Goal: Task Accomplishment & Management: Use online tool/utility

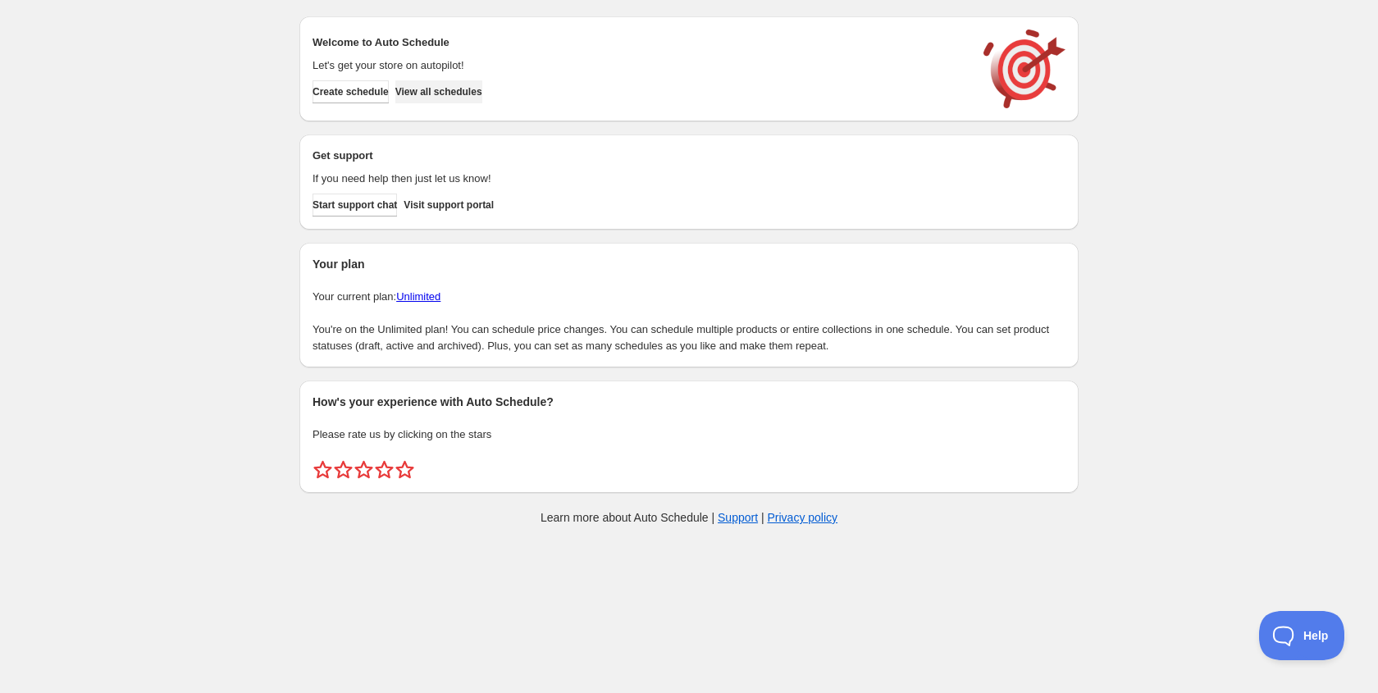
click at [479, 97] on span "View all schedules" at bounding box center [438, 91] width 87 height 13
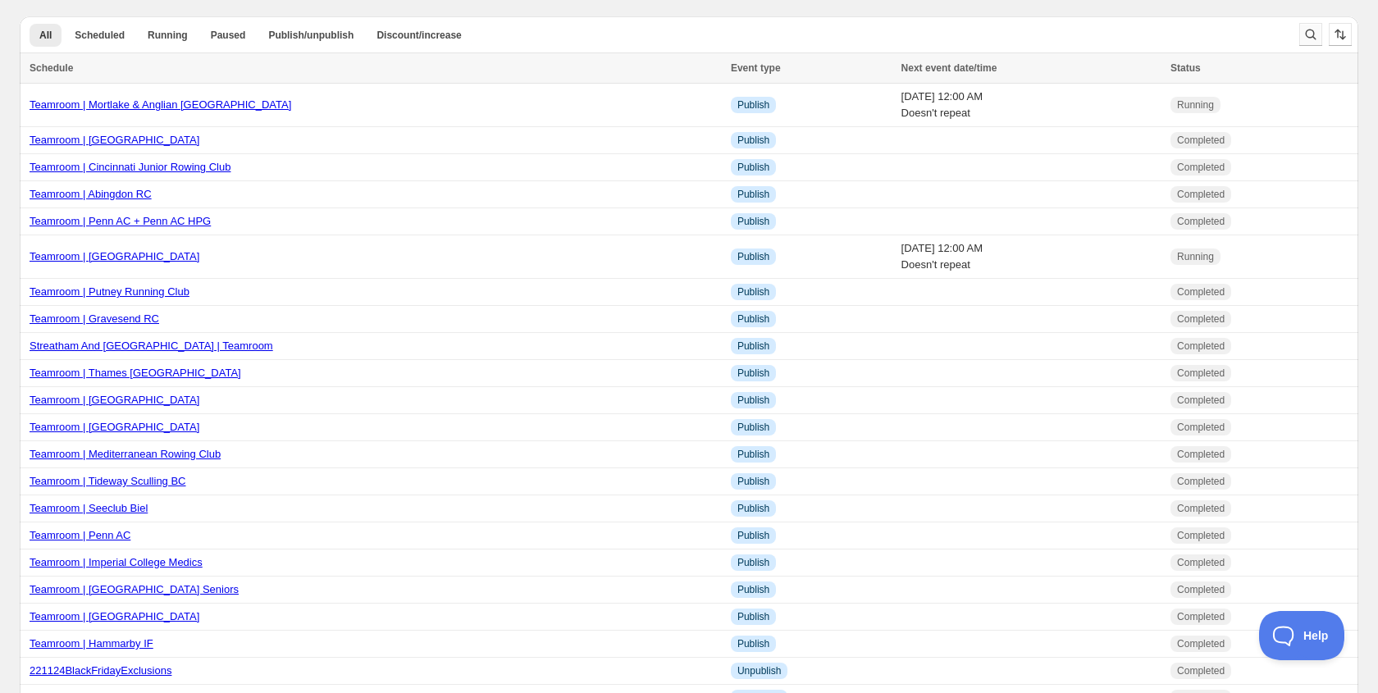
click at [1310, 32] on icon "Search and filter results" at bounding box center [1311, 34] width 16 height 16
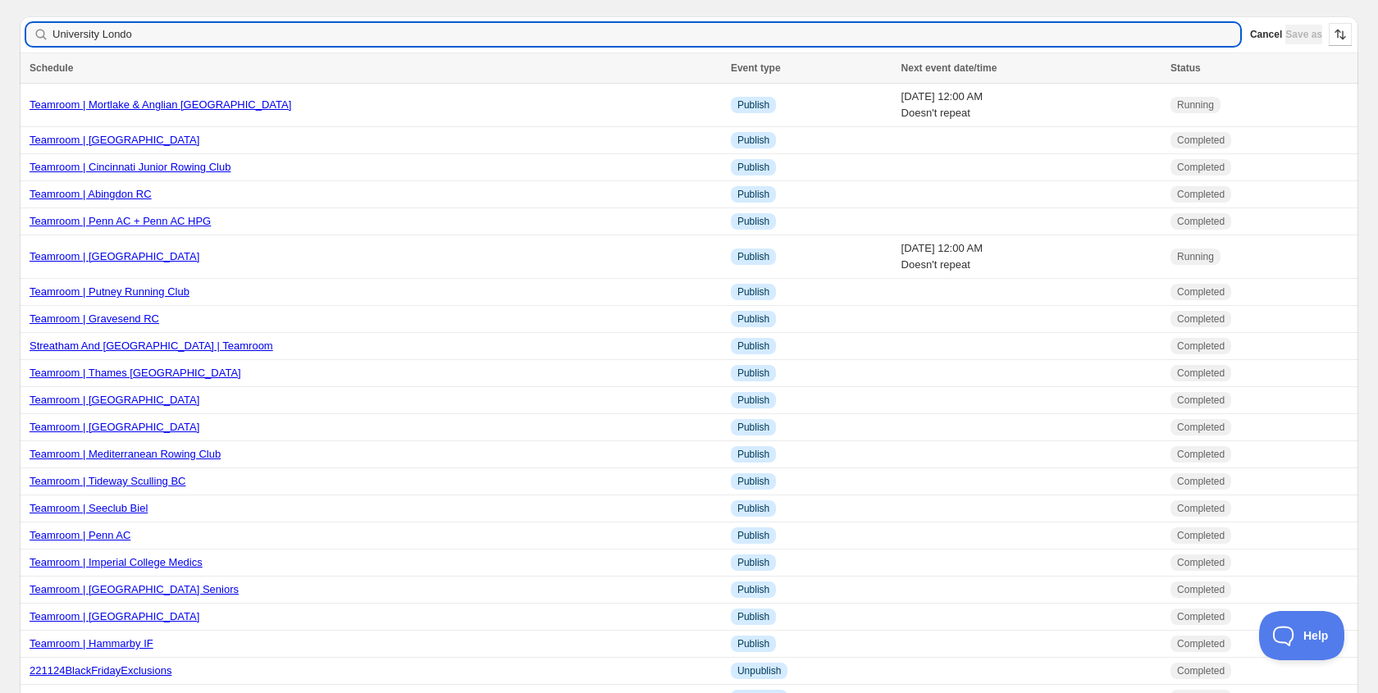
type input "[GEOGRAPHIC_DATA]"
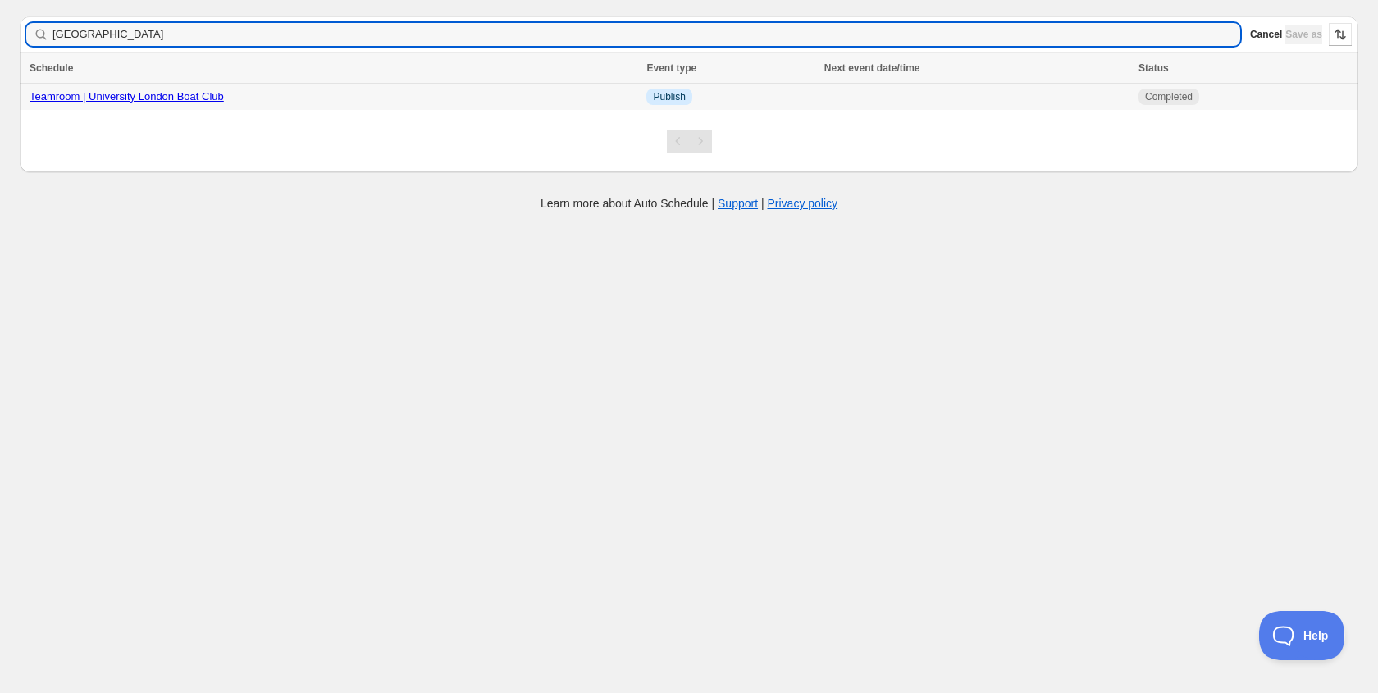
click at [190, 102] on link "Teamroom | University London Boat Club" at bounding box center [127, 96] width 194 height 12
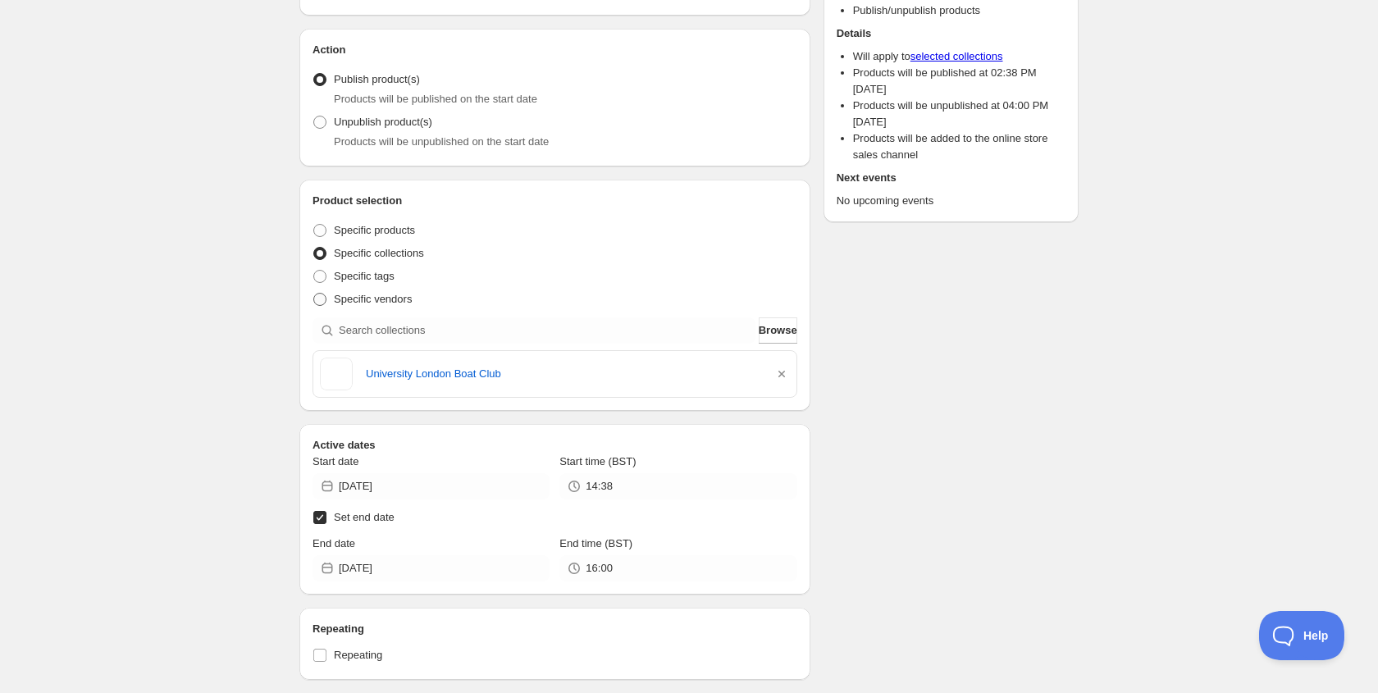
scroll to position [158, 0]
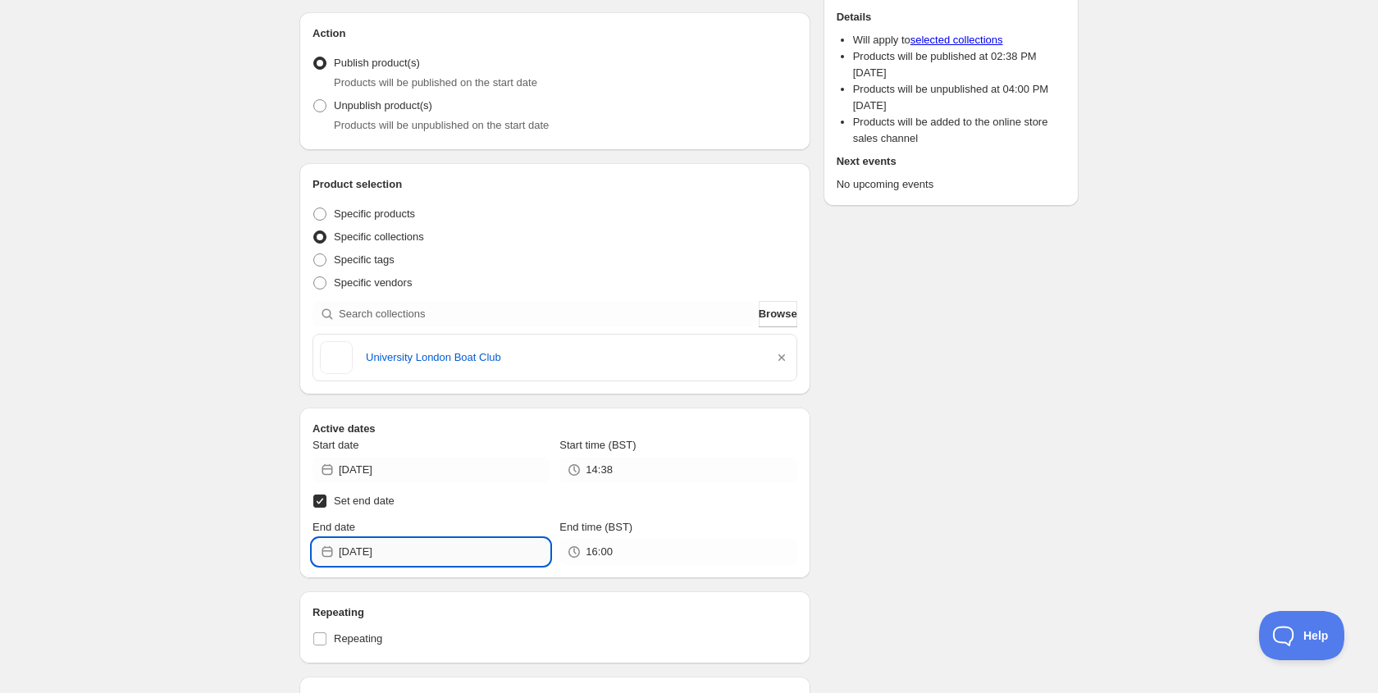
click at [375, 541] on input "[DATE]" at bounding box center [444, 552] width 211 height 26
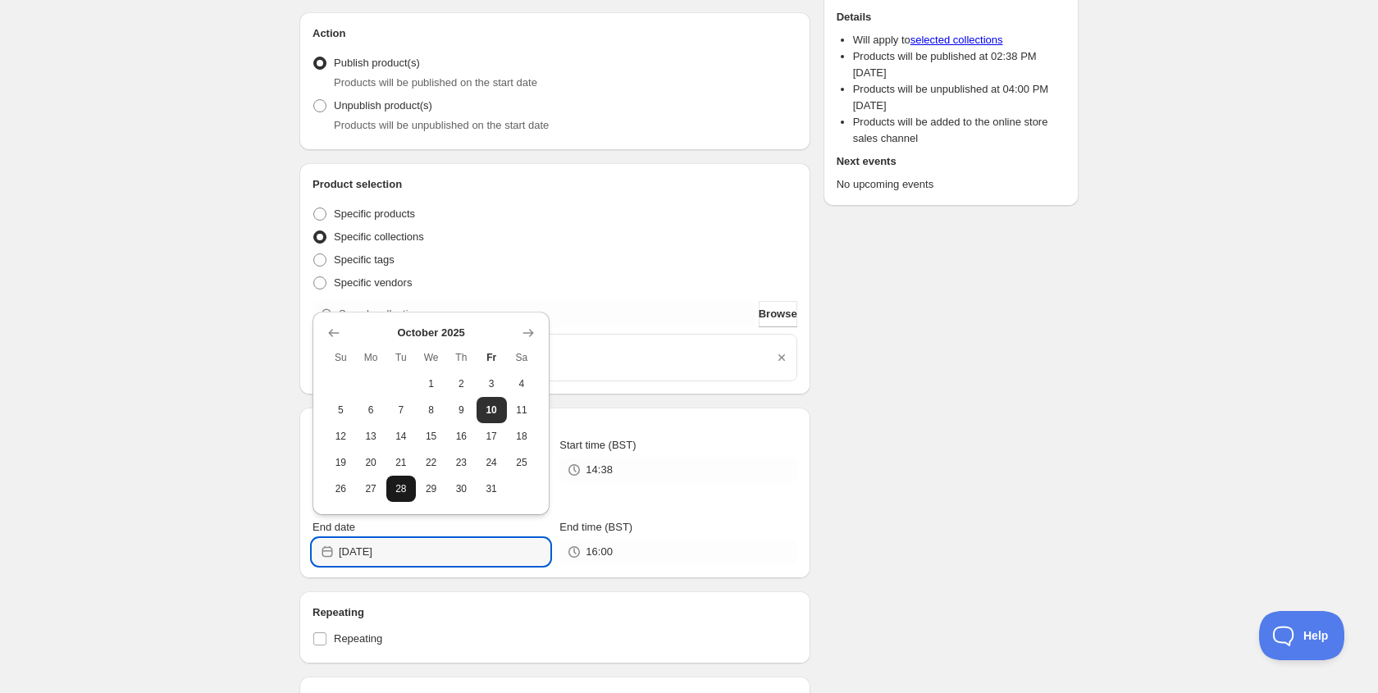
click at [409, 493] on button "28" at bounding box center [401, 489] width 30 height 26
type input "[DATE]"
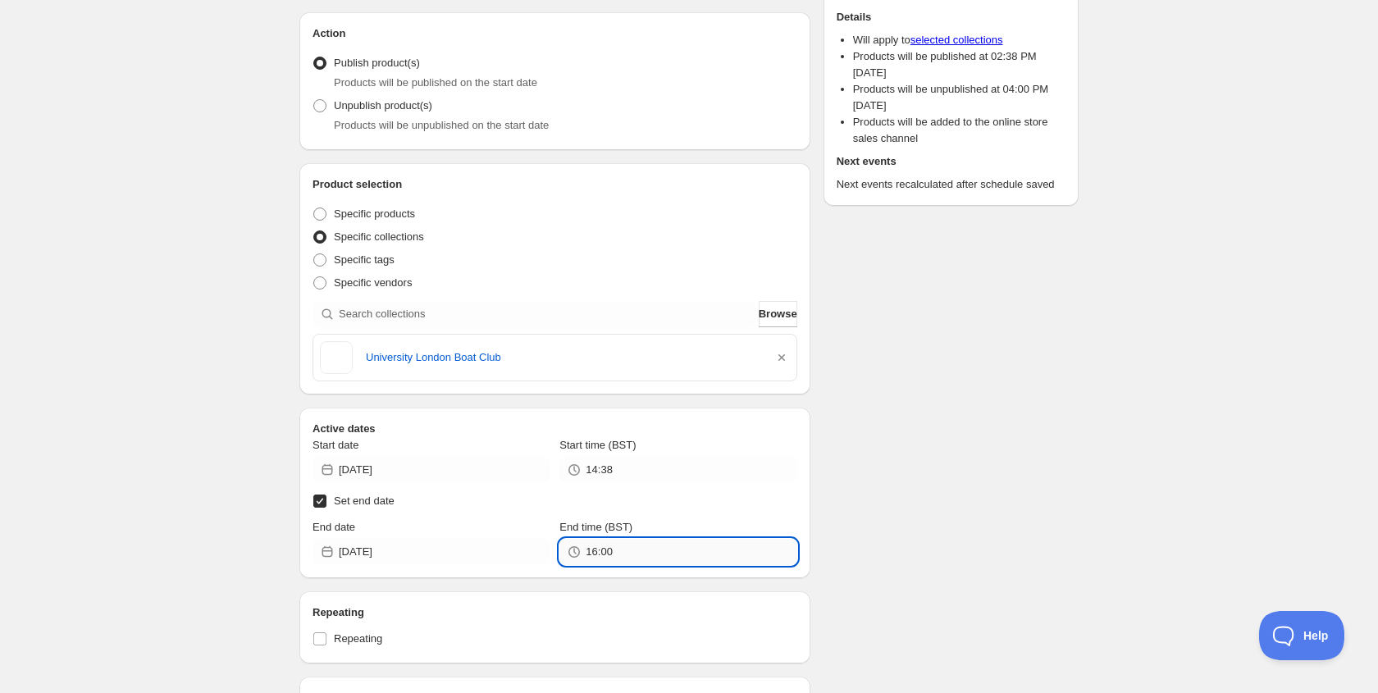
click at [600, 551] on input "16:00" at bounding box center [691, 552] width 211 height 26
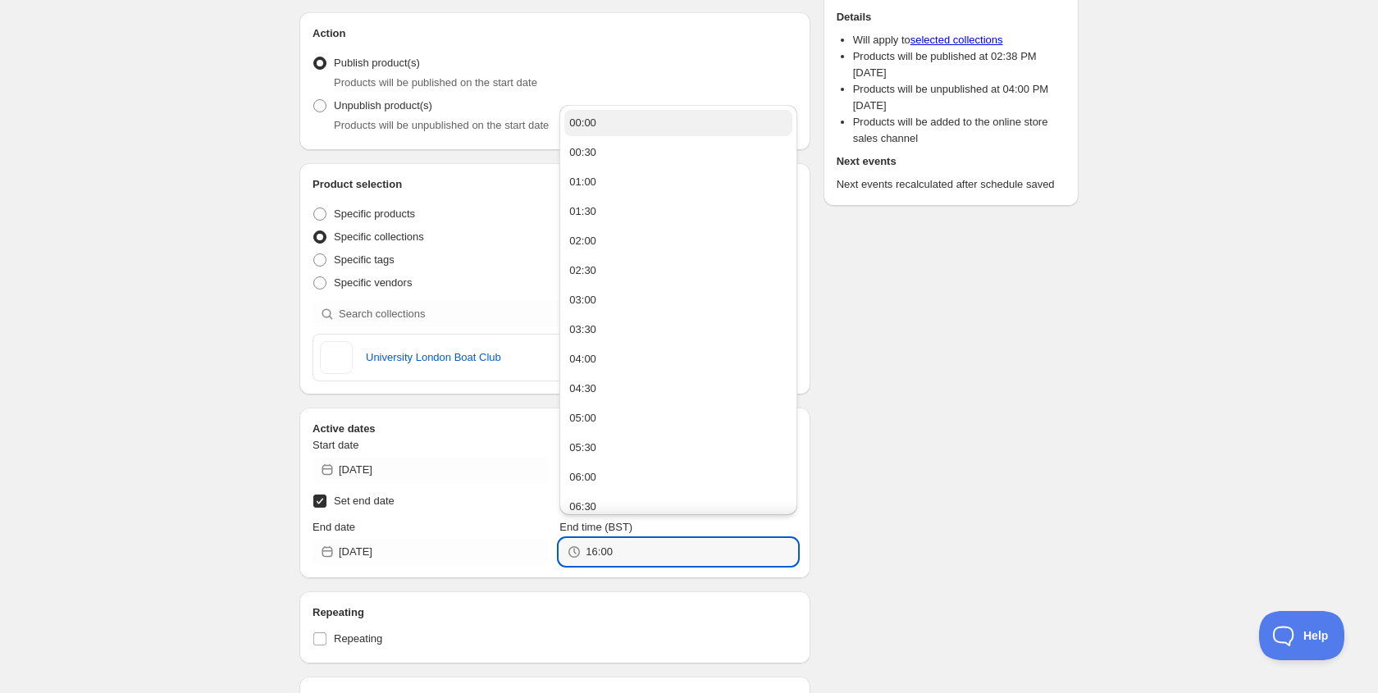
click at [592, 128] on div "00:00" at bounding box center [582, 123] width 27 height 16
type input "00:00"
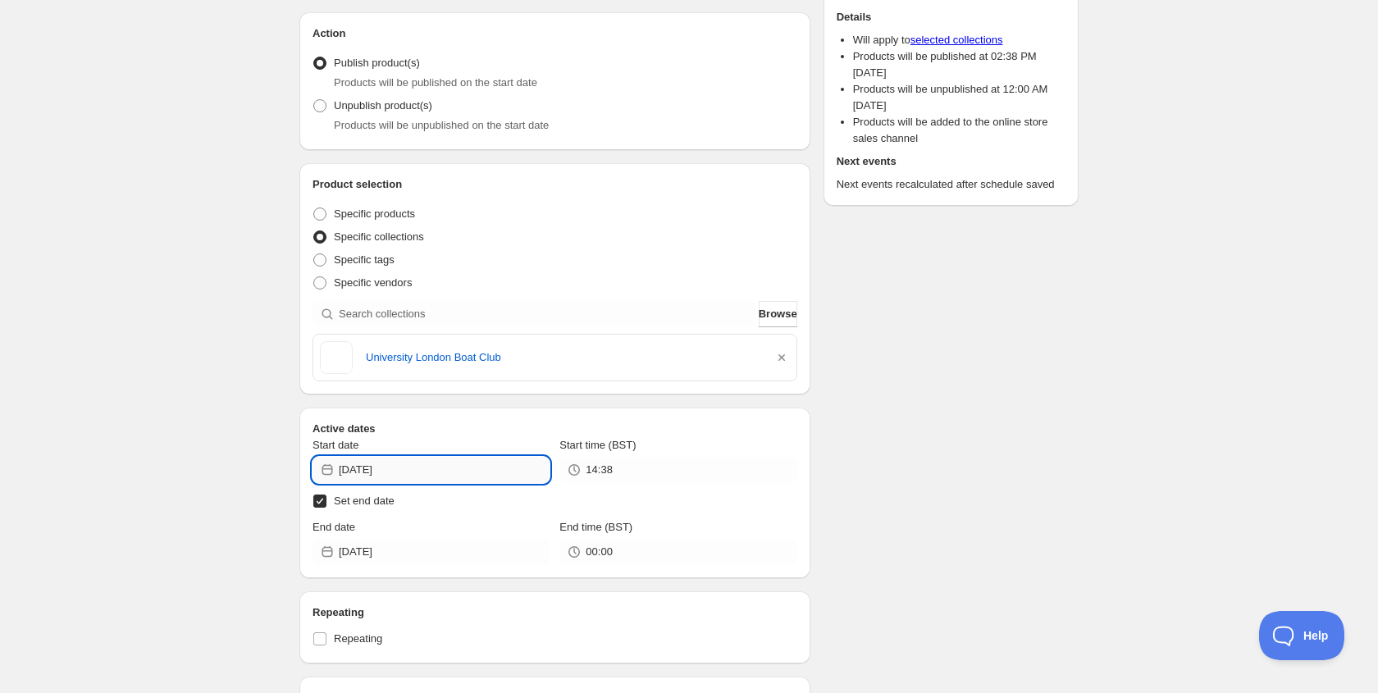
click at [430, 467] on input "[DATE]" at bounding box center [444, 470] width 211 height 26
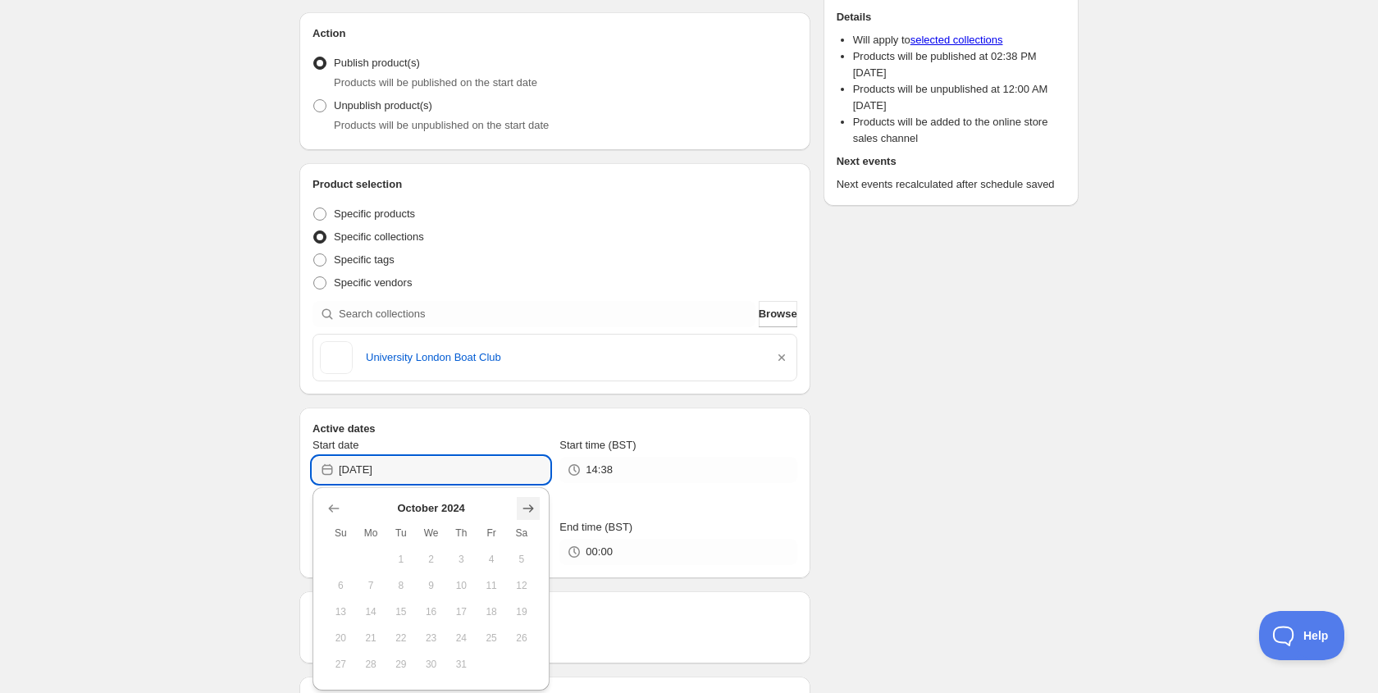
click at [525, 505] on icon "Show next month, November 2024" at bounding box center [528, 508] width 16 height 16
click at [525, 505] on icon "Show next month, December 2024" at bounding box center [528, 508] width 16 height 16
click at [525, 505] on icon "Show next month, January 2025" at bounding box center [528, 508] width 16 height 16
click at [525, 505] on icon "Show next month, February 2025" at bounding box center [528, 508] width 16 height 16
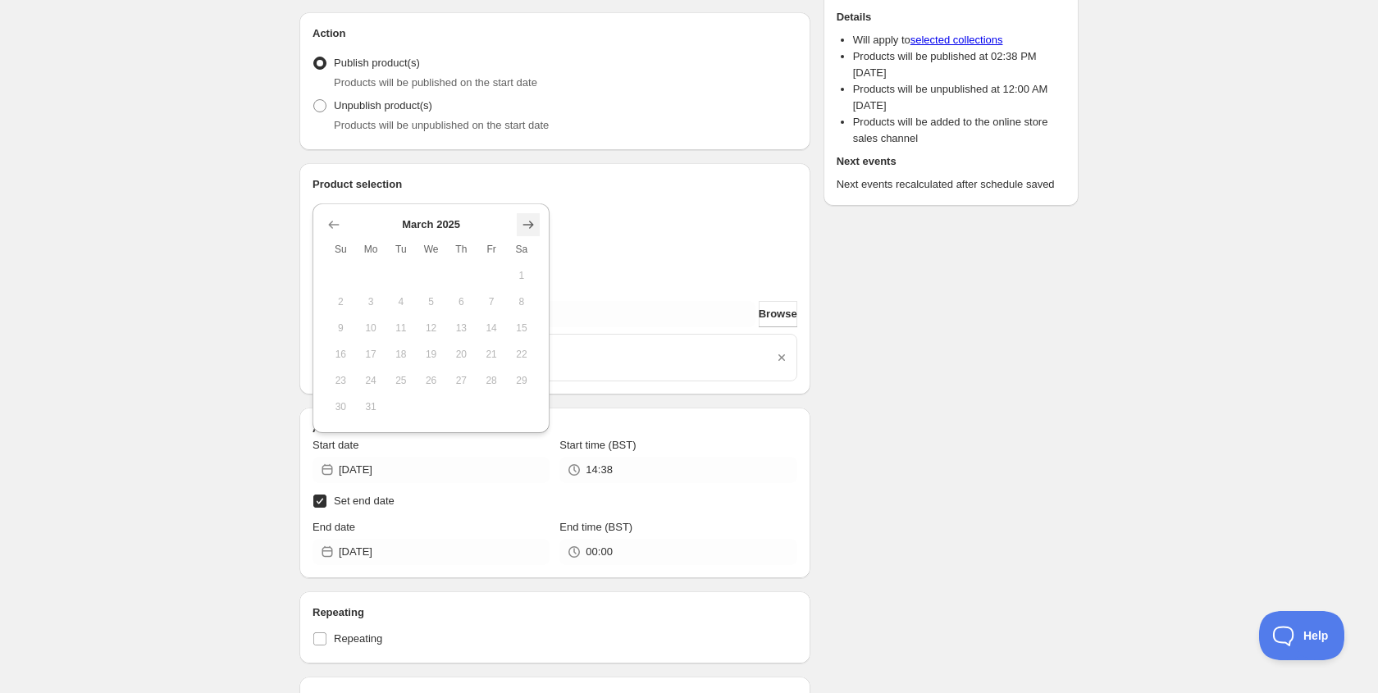
click at [525, 505] on label "Set end date" at bounding box center [555, 501] width 485 height 23
click at [327, 505] on input "Set end date" at bounding box center [319, 501] width 13 height 13
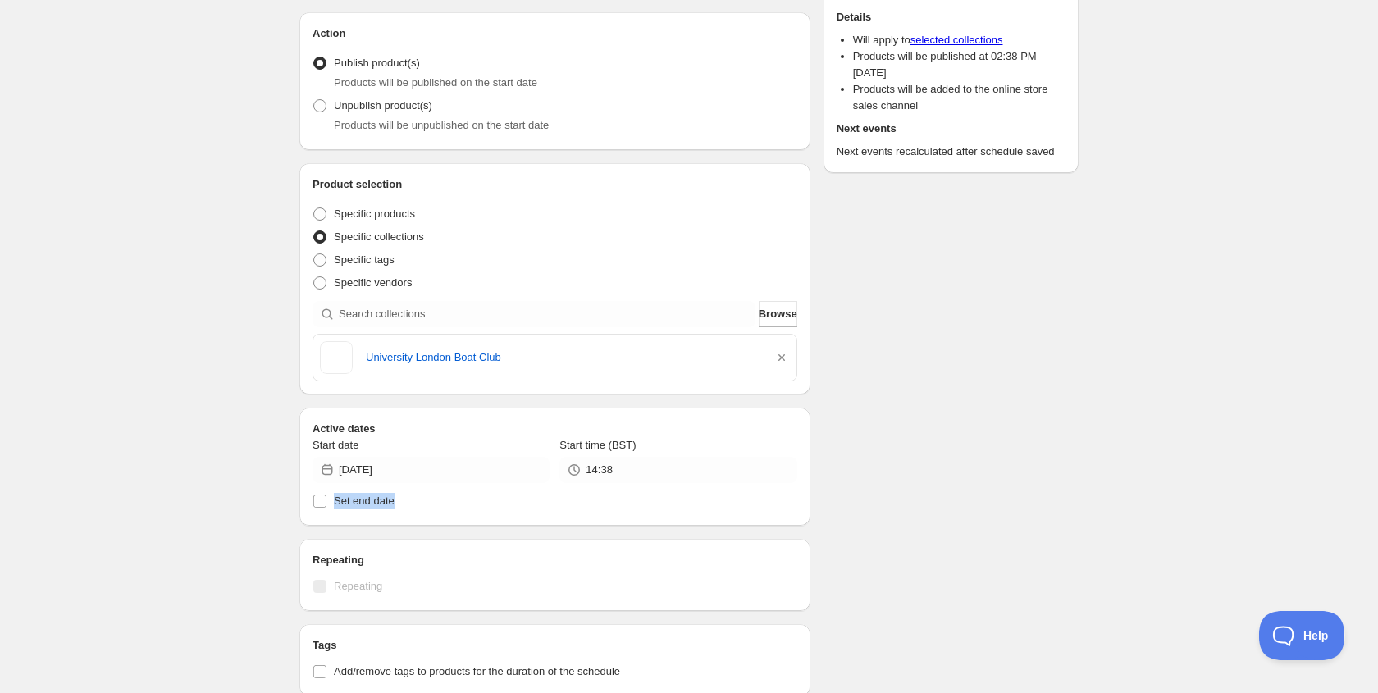
click at [525, 505] on label "Set end date" at bounding box center [555, 501] width 485 height 23
click at [327, 505] on input "Set end date" at bounding box center [319, 501] width 13 height 13
click at [525, 505] on label "Set end date" at bounding box center [555, 501] width 485 height 23
click at [327, 505] on input "Set end date" at bounding box center [319, 501] width 13 height 13
checkbox input "false"
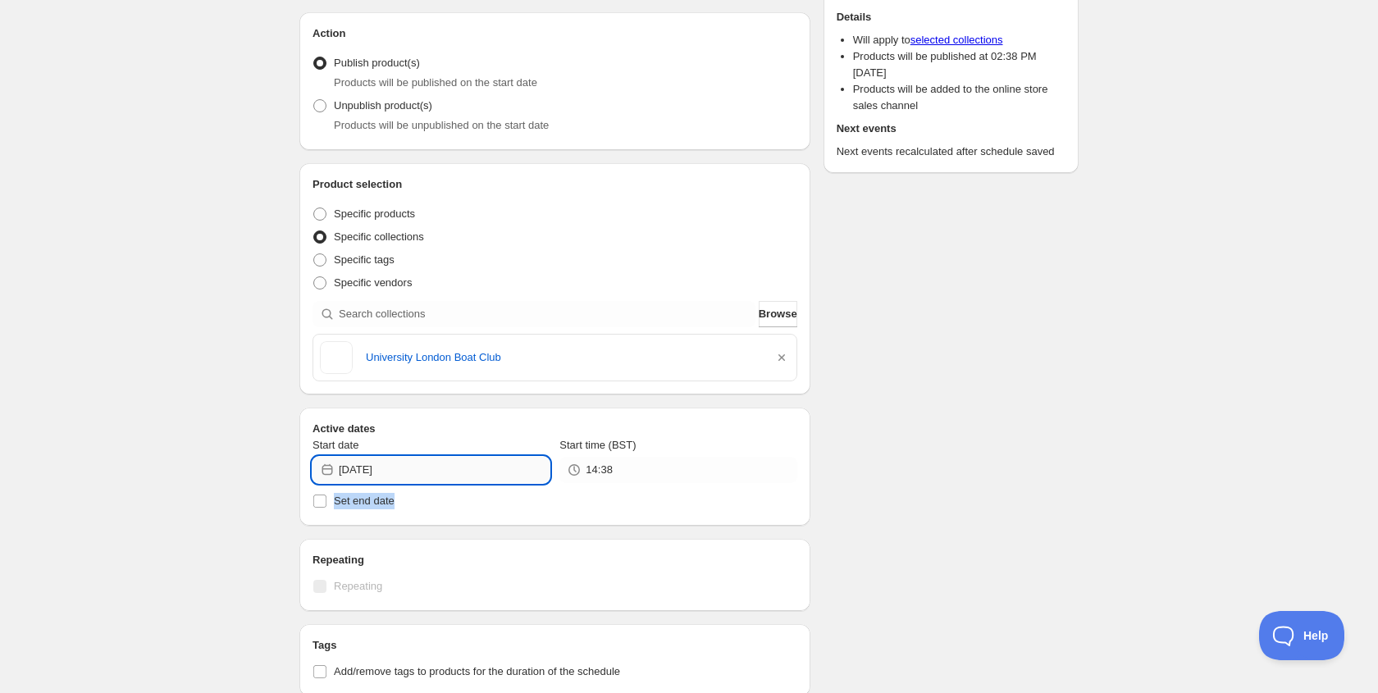
click at [491, 468] on input "[DATE]" at bounding box center [444, 470] width 211 height 26
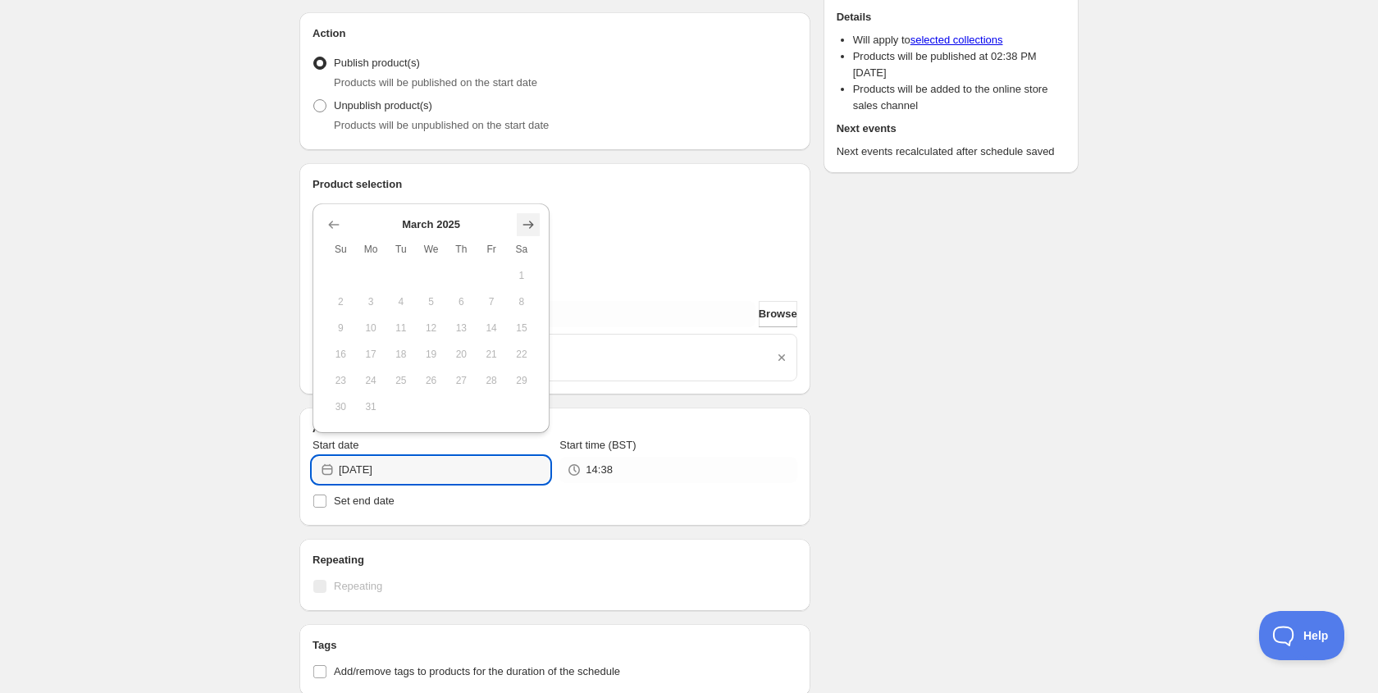
click at [532, 231] on icon "Show next month, April 2025" at bounding box center [528, 225] width 16 height 16
click at [532, 231] on div "Specific collections" at bounding box center [555, 237] width 485 height 23
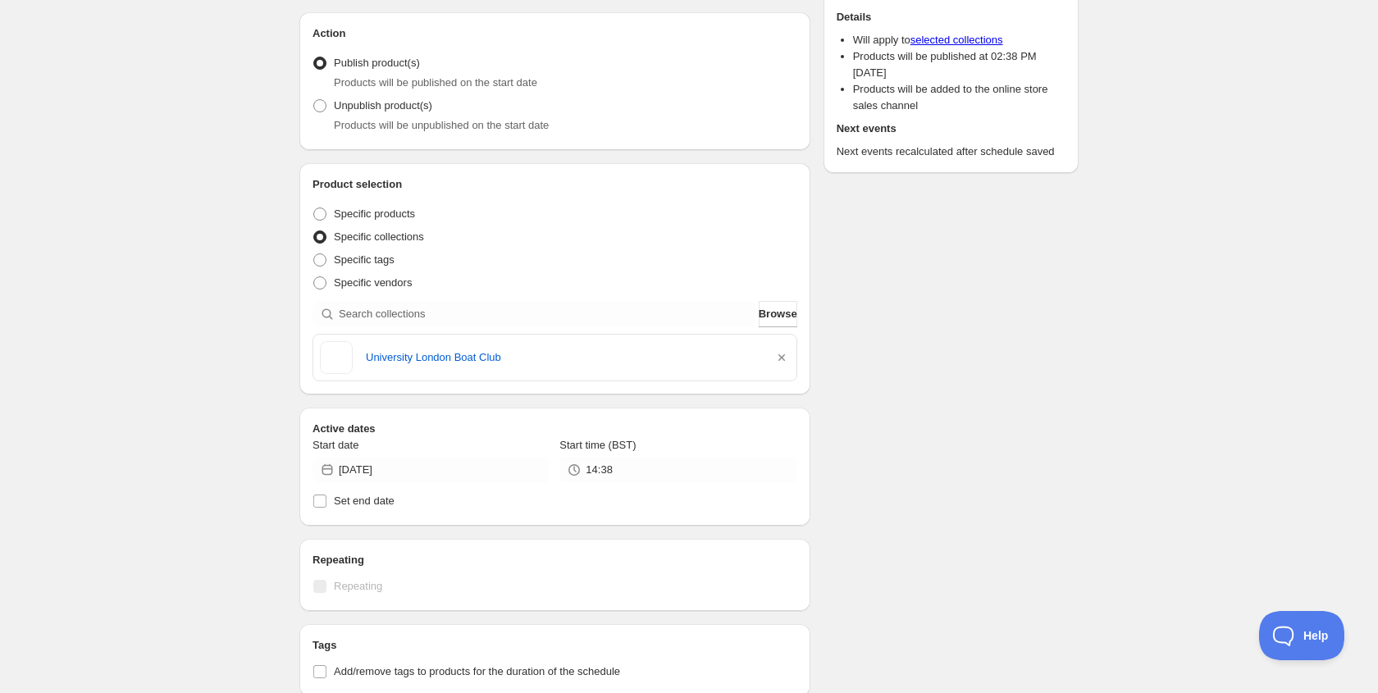
click at [532, 231] on div "Specific collections" at bounding box center [555, 237] width 485 height 23
click at [514, 460] on input "[DATE]" at bounding box center [444, 470] width 211 height 26
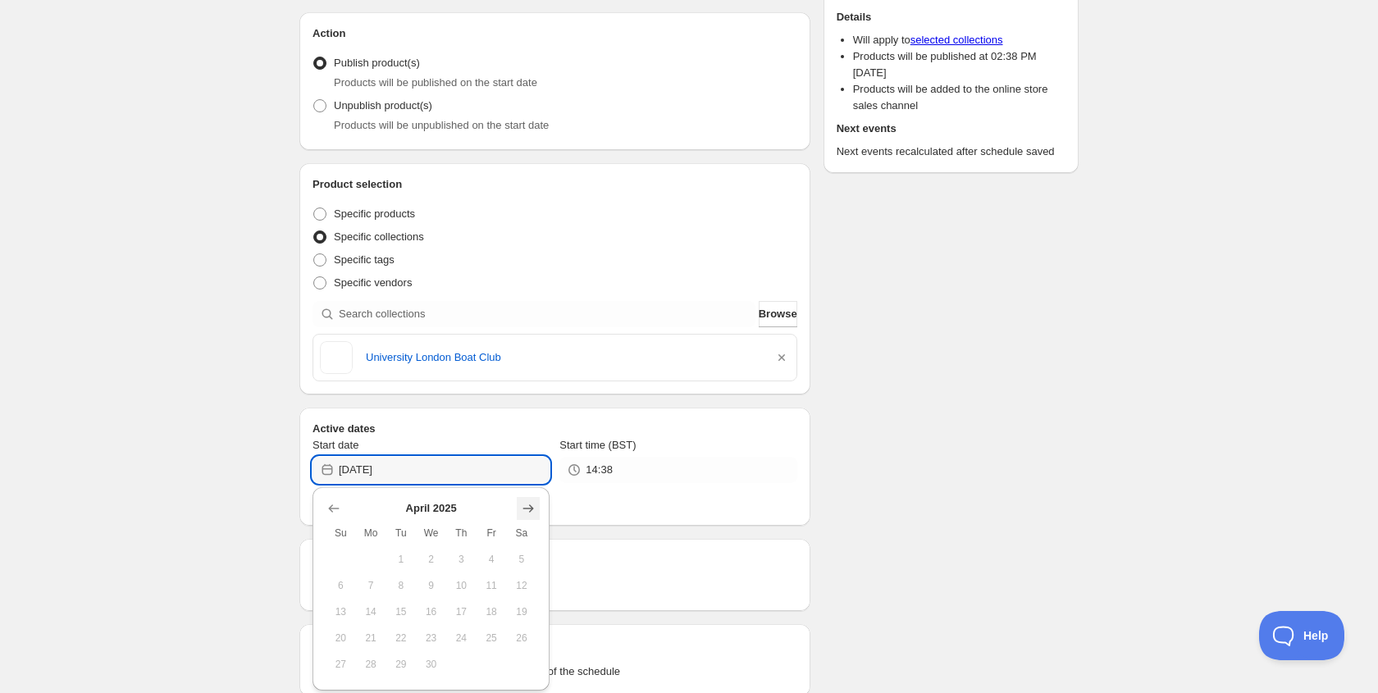
click at [534, 501] on icon "Show next month, May 2025" at bounding box center [528, 508] width 16 height 16
click at [534, 501] on icon "Show next month, June 2025" at bounding box center [528, 508] width 16 height 16
click at [534, 501] on icon "Show next month, July 2025" at bounding box center [528, 508] width 16 height 16
click at [534, 501] on icon "Show next month, August 2025" at bounding box center [528, 508] width 16 height 16
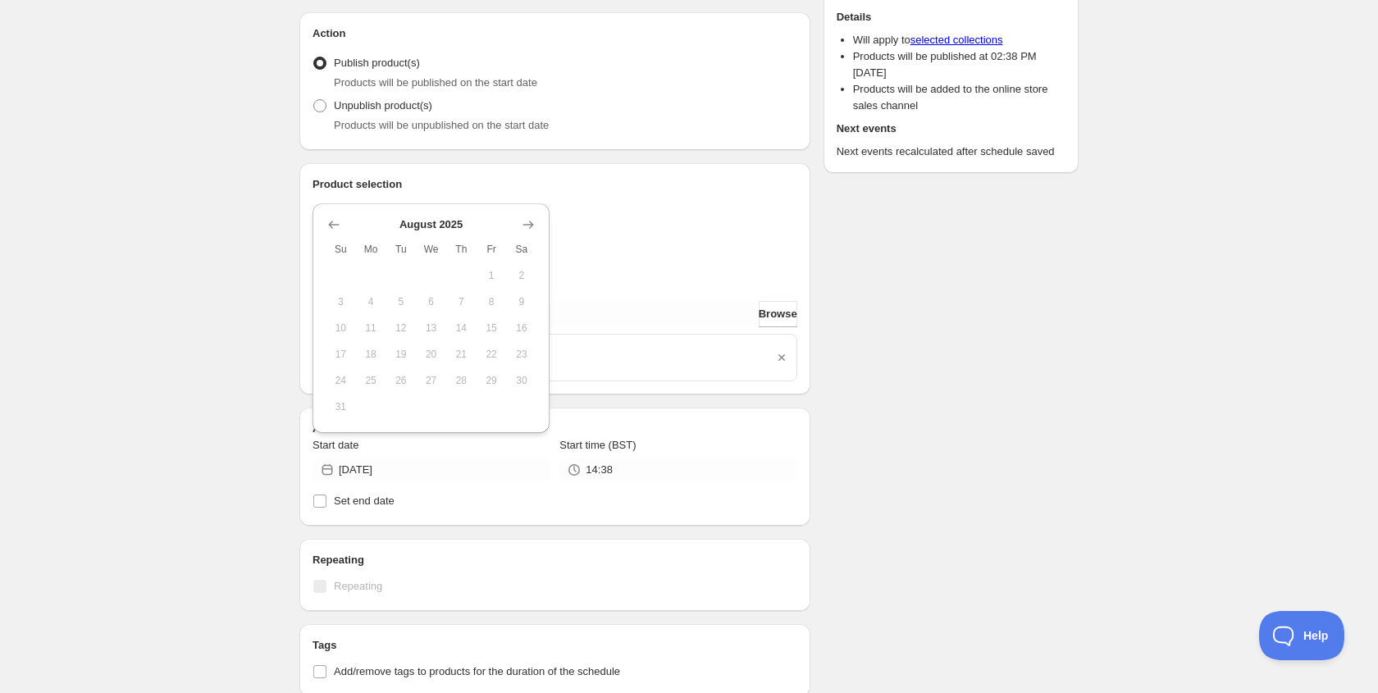
click at [527, 236] on th "Sa" at bounding box center [522, 249] width 30 height 26
click at [527, 231] on icon "Show next month, September 2025" at bounding box center [528, 225] width 16 height 16
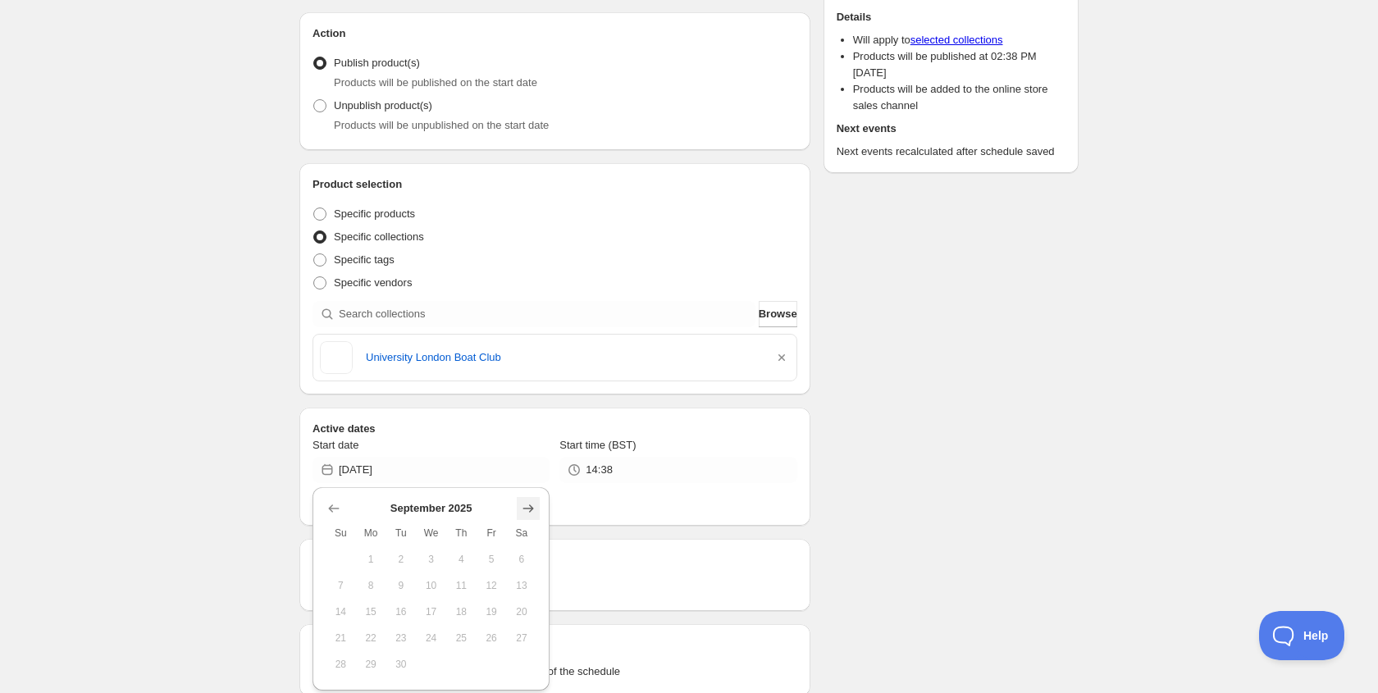
click at [528, 501] on icon "Show next month, October 2025" at bounding box center [528, 508] width 16 height 16
click at [487, 587] on span "10" at bounding box center [491, 585] width 17 height 13
type input "[DATE]"
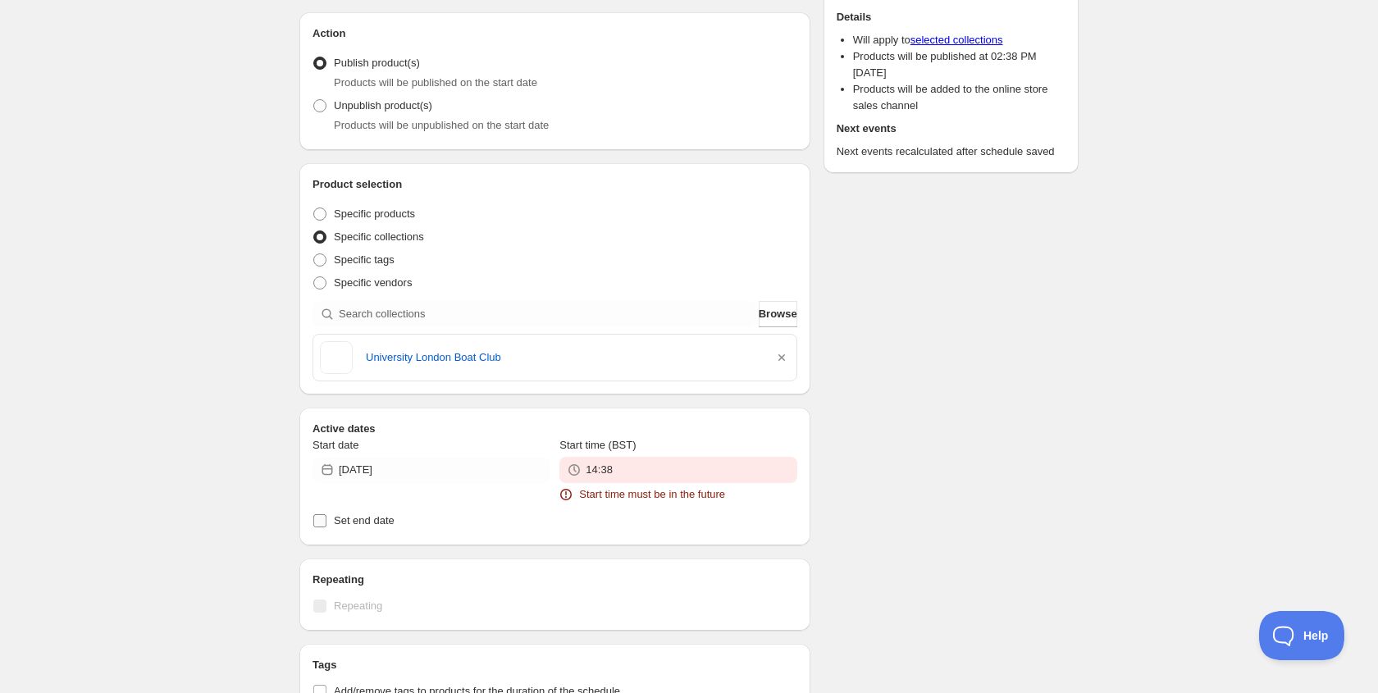
click at [322, 517] on input "Set end date" at bounding box center [319, 520] width 13 height 13
checkbox input "true"
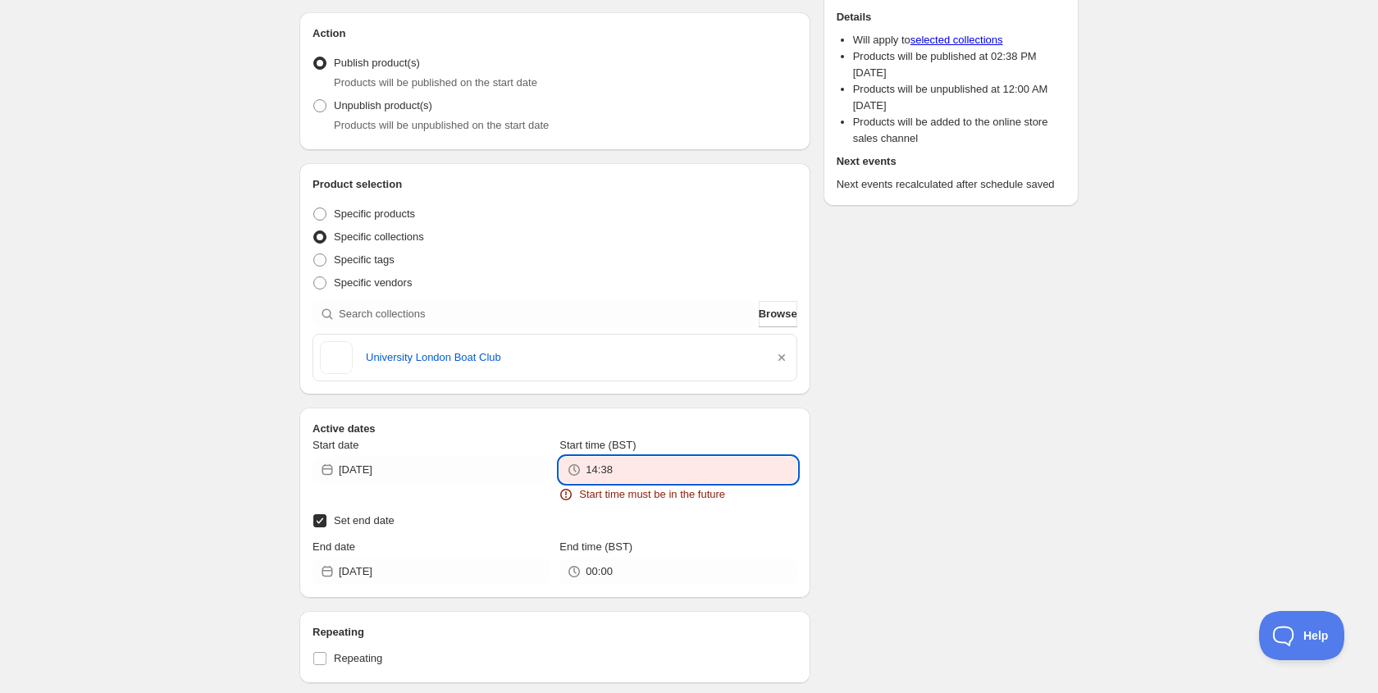
click at [624, 468] on input "14:38" at bounding box center [691, 470] width 211 height 26
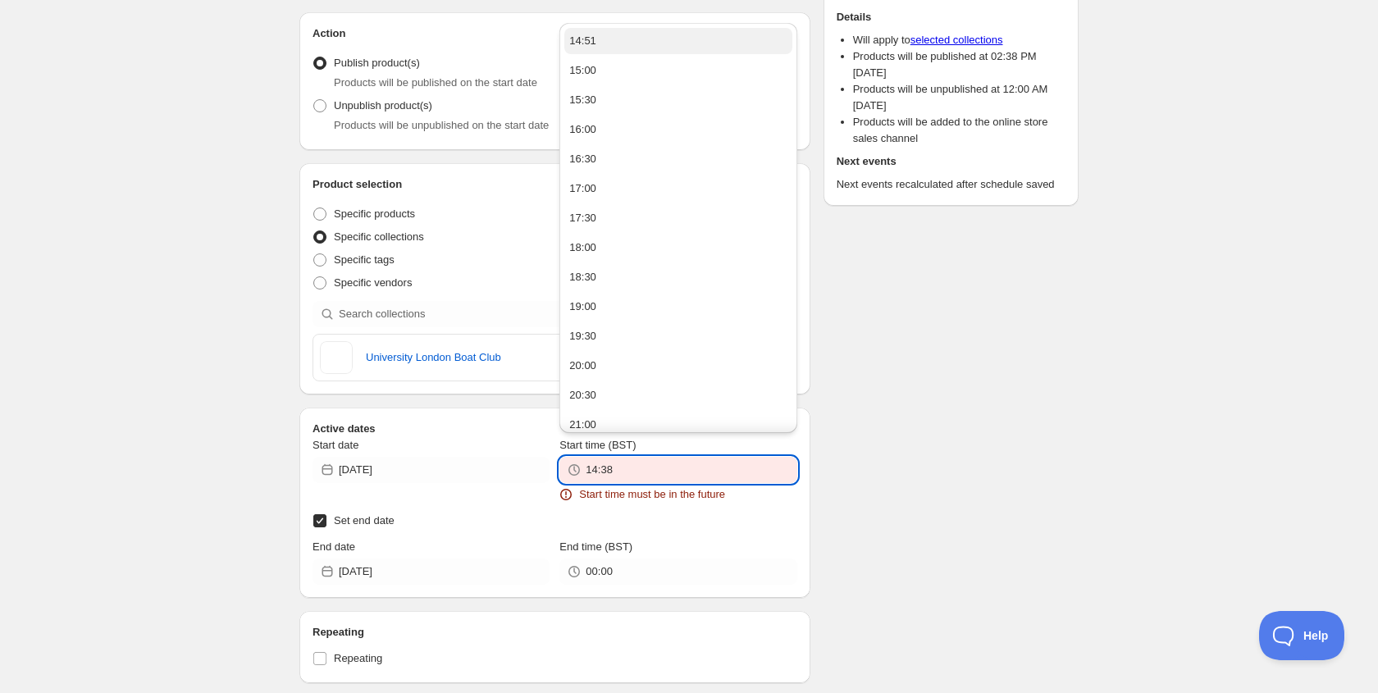
click at [590, 44] on div "14:51" at bounding box center [582, 41] width 27 height 16
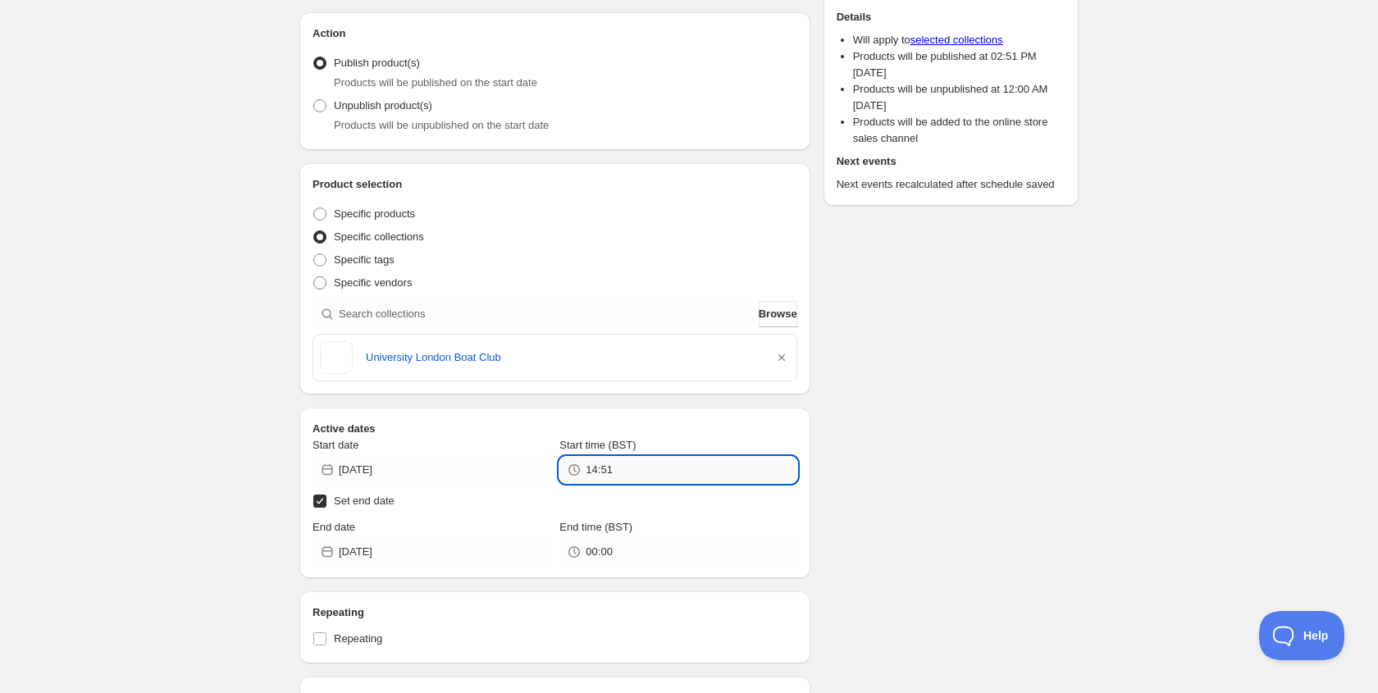
click at [631, 470] on input "14:51" at bounding box center [691, 470] width 211 height 26
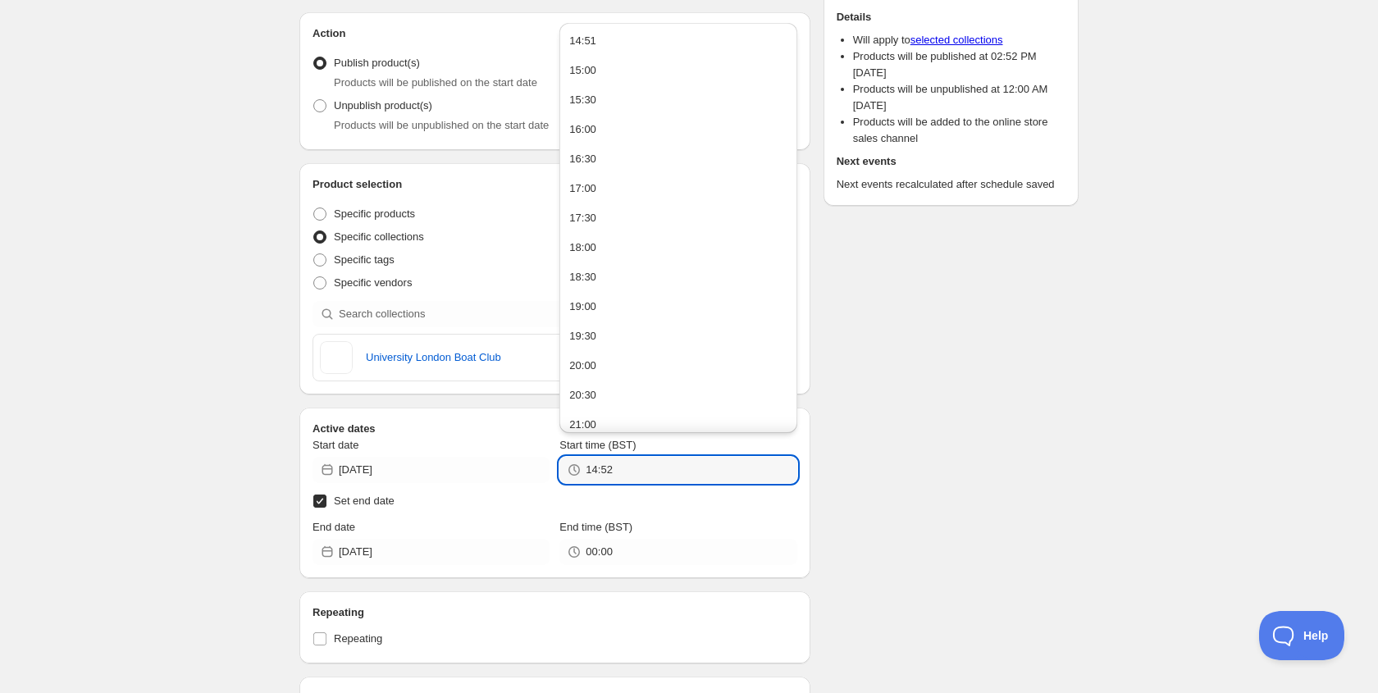
type input "14:52"
click at [936, 394] on div "Schedule name Teamroom | University London Boat Club Your customers won't see t…" at bounding box center [682, 664] width 793 height 1547
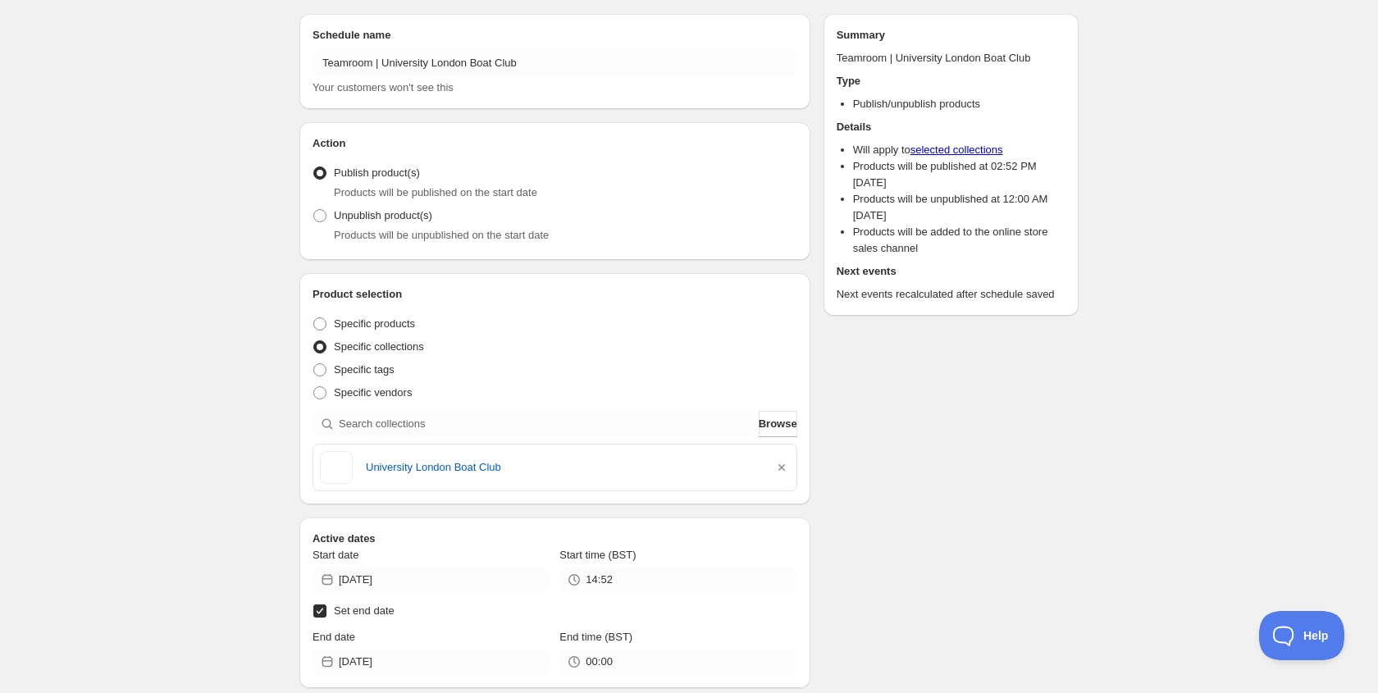
scroll to position [0, 0]
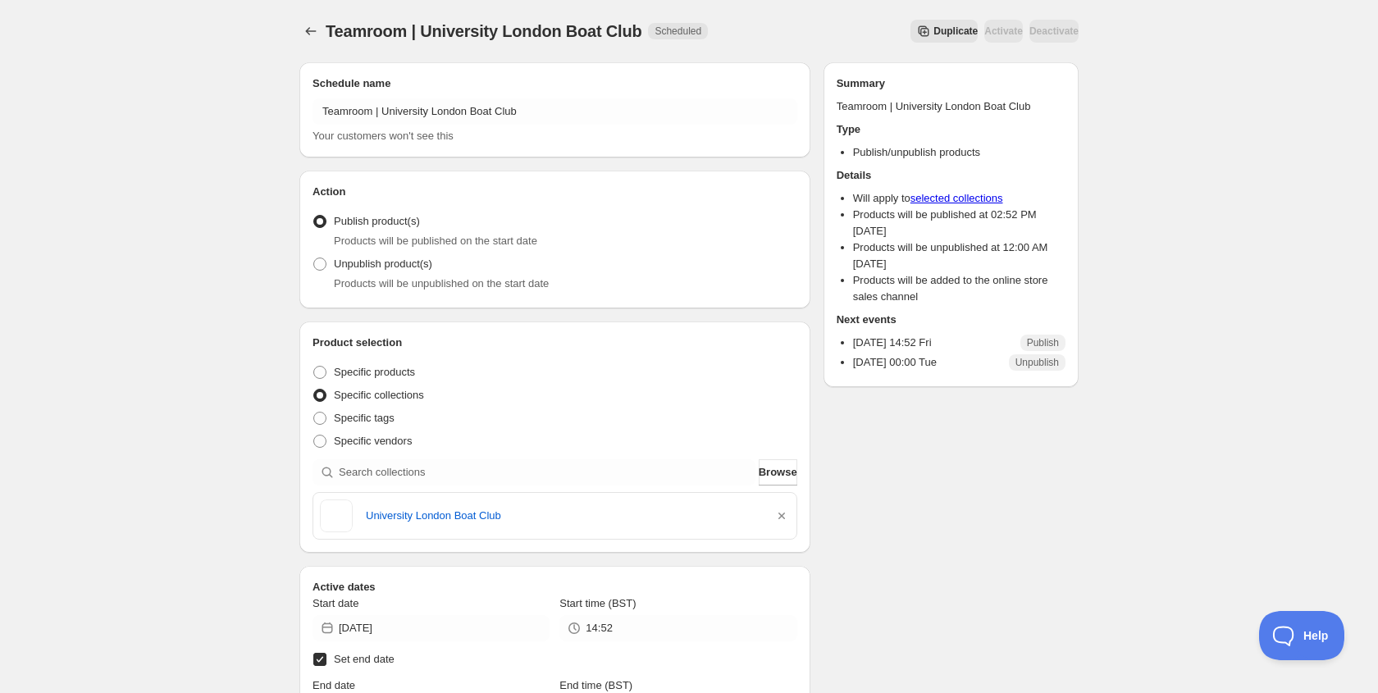
click at [310, 18] on div "Teamroom | University London Boat Club. This page is ready Teamroom | Universit…" at bounding box center [688, 31] width 779 height 62
click at [310, 22] on button "Schedules" at bounding box center [310, 31] width 23 height 23
